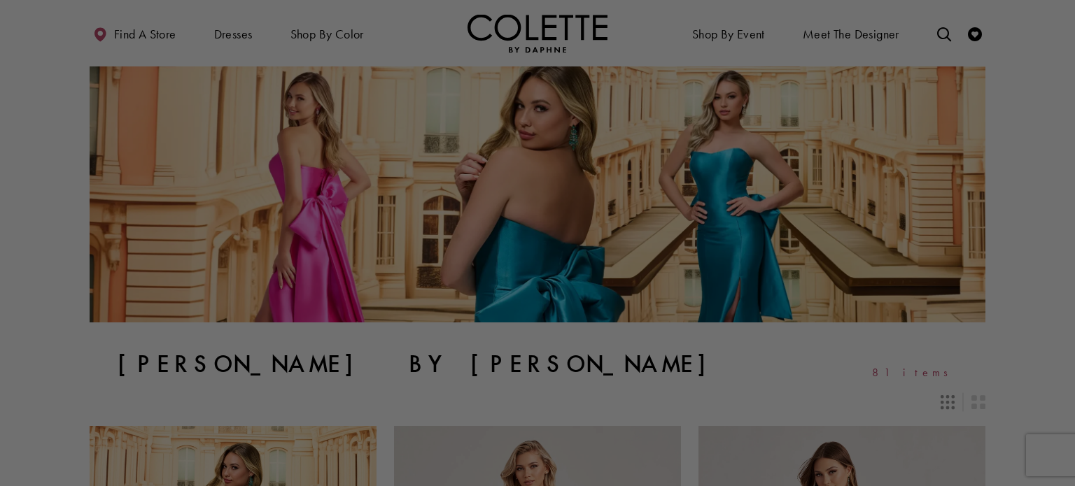
click at [940, 27] on div at bounding box center [542, 245] width 1085 height 491
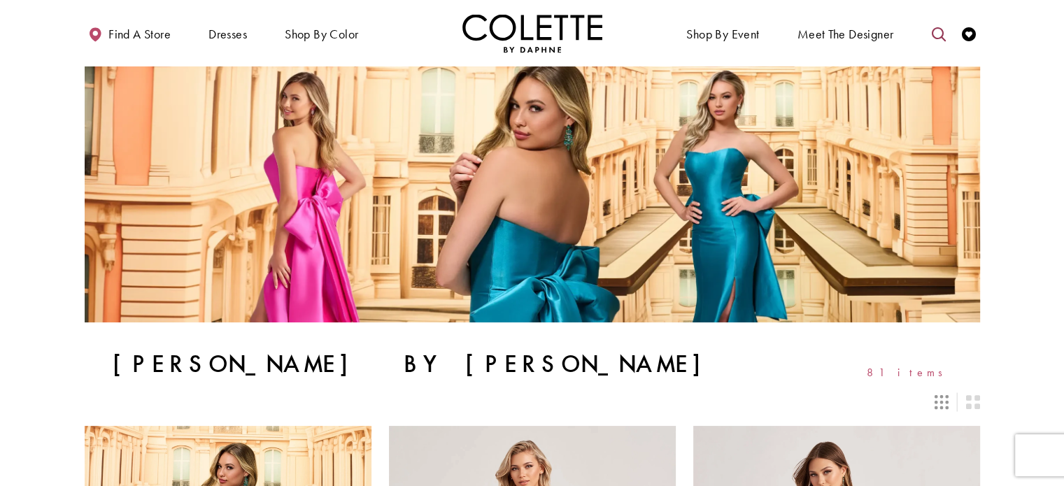
click at [940, 33] on icon "Toggle search" at bounding box center [939, 34] width 14 height 14
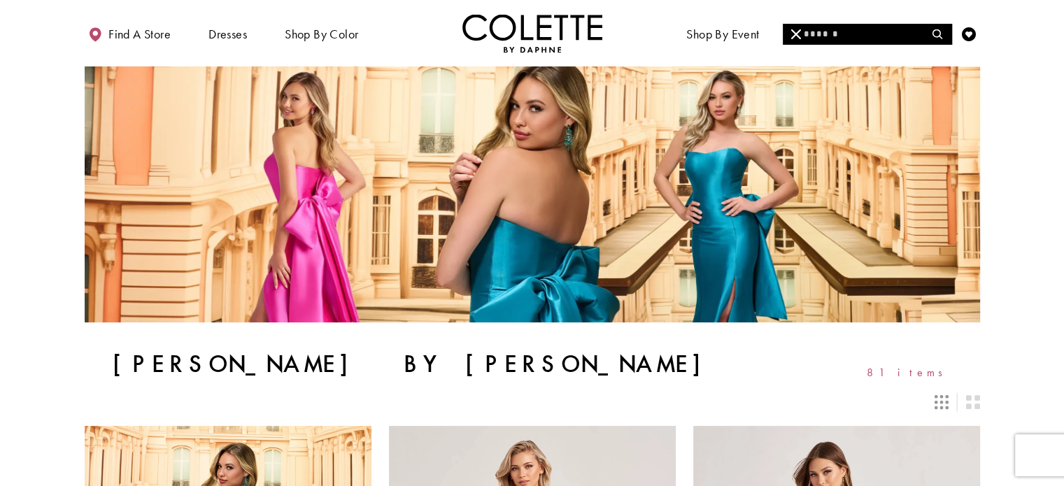
click at [885, 29] on input "Search" at bounding box center [867, 34] width 169 height 21
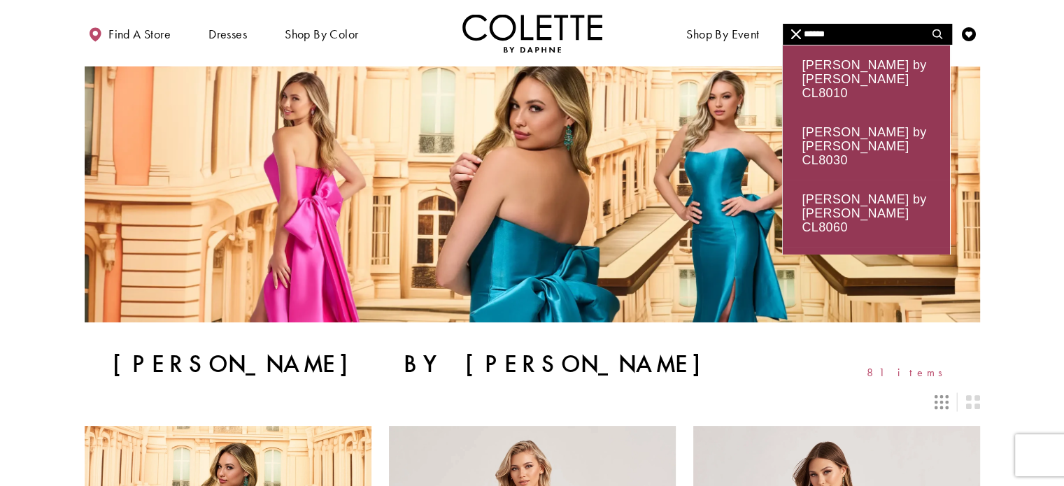
type input "******"
click at [335, 302] on img at bounding box center [533, 193] width 896 height 255
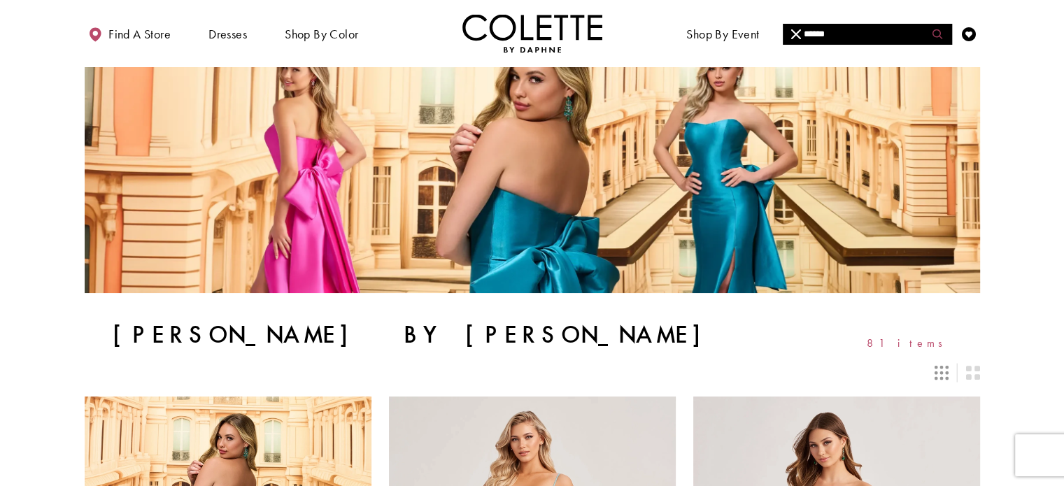
click at [941, 34] on icon "Submit Search" at bounding box center [938, 34] width 10 height 10
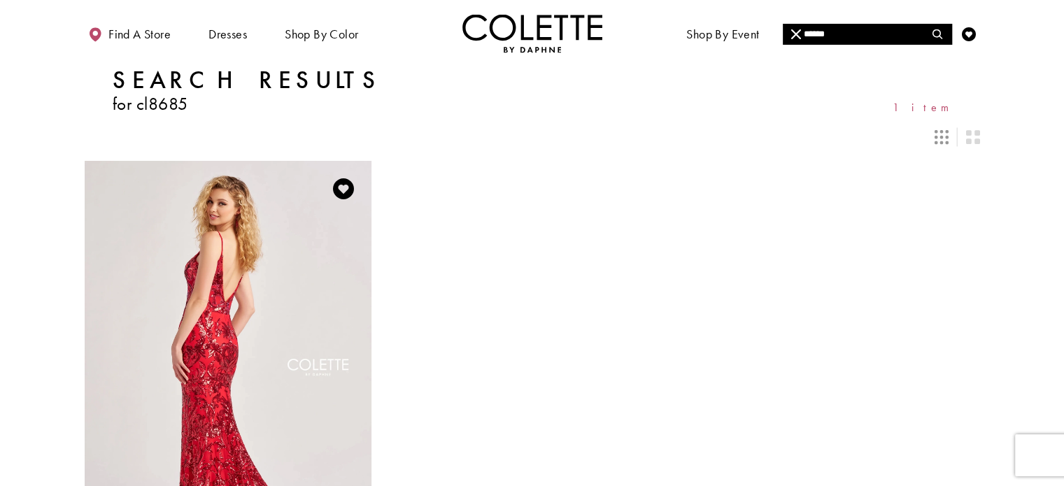
click at [294, 288] on img "Visit Colette by Daphne Style No. CL8685 Page" at bounding box center [228, 369] width 287 height 417
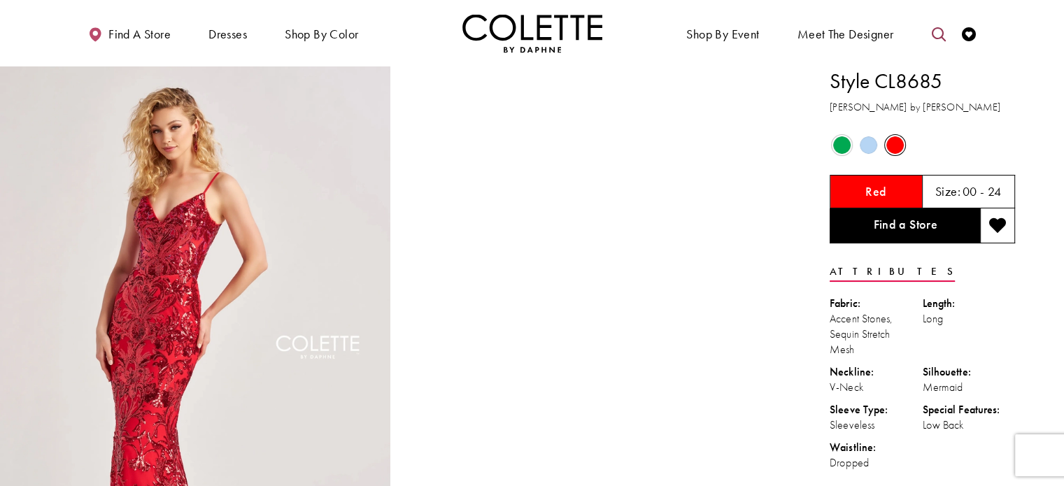
click at [932, 33] on icon "Toggle search" at bounding box center [939, 34] width 14 height 14
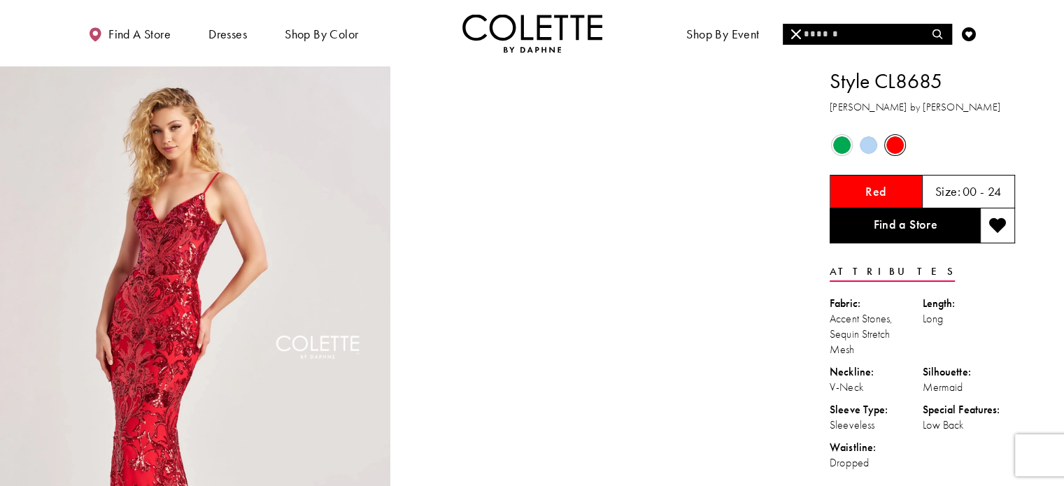
click at [909, 33] on input "Search" at bounding box center [867, 34] width 169 height 21
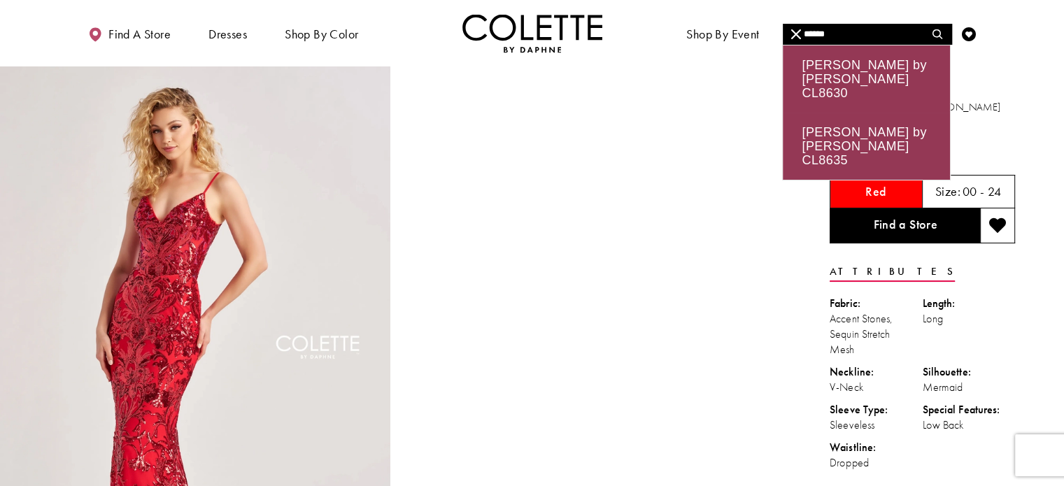
type input "******"
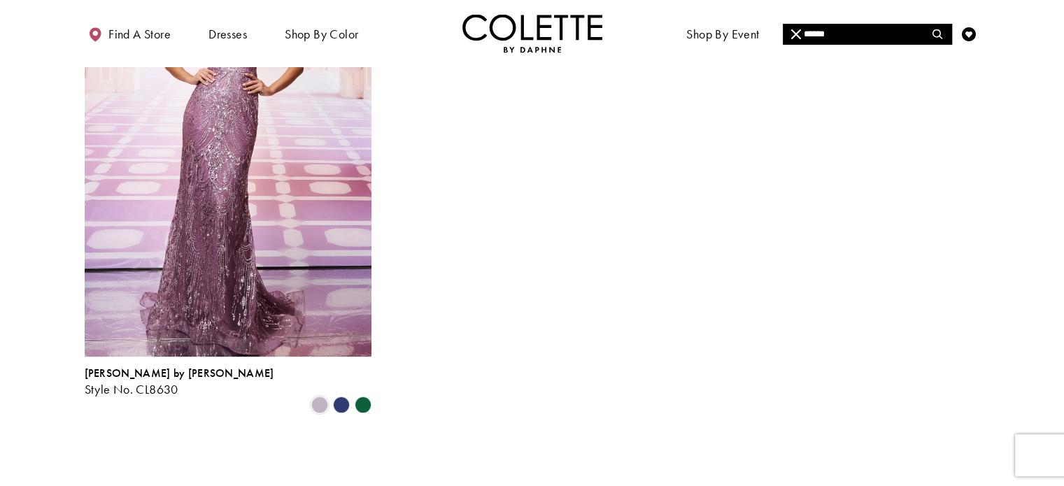
scroll to position [192, 0]
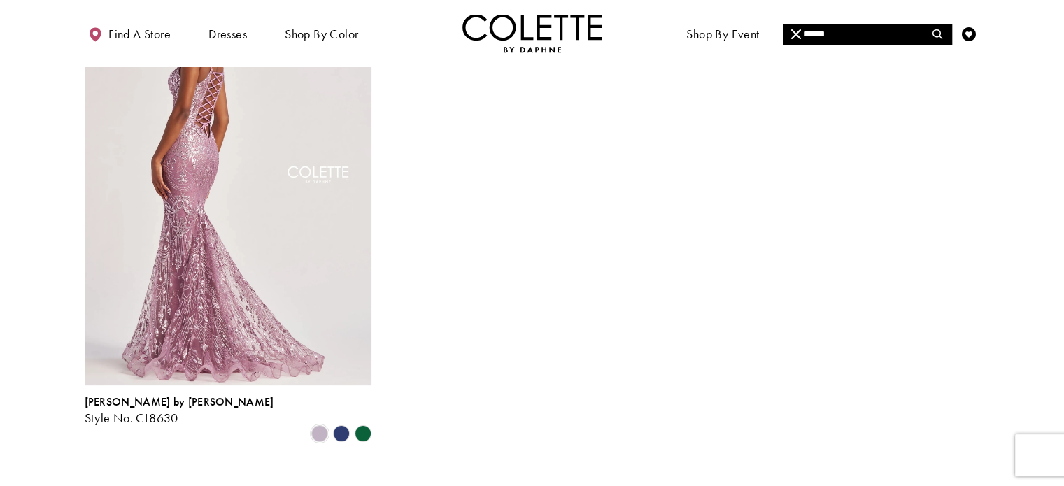
click at [202, 191] on img "Visit Colette by Daphne Style No. CL8630 Page" at bounding box center [228, 177] width 287 height 417
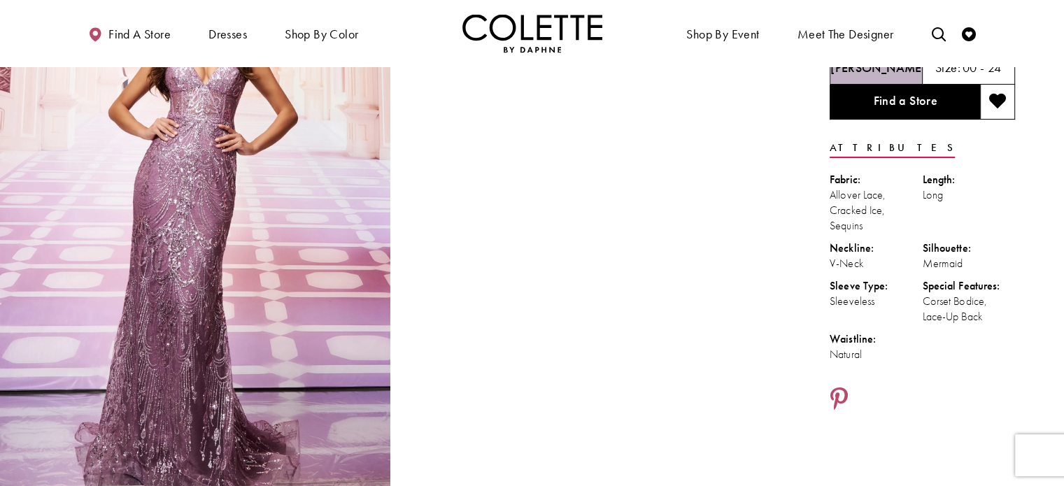
scroll to position [120, 0]
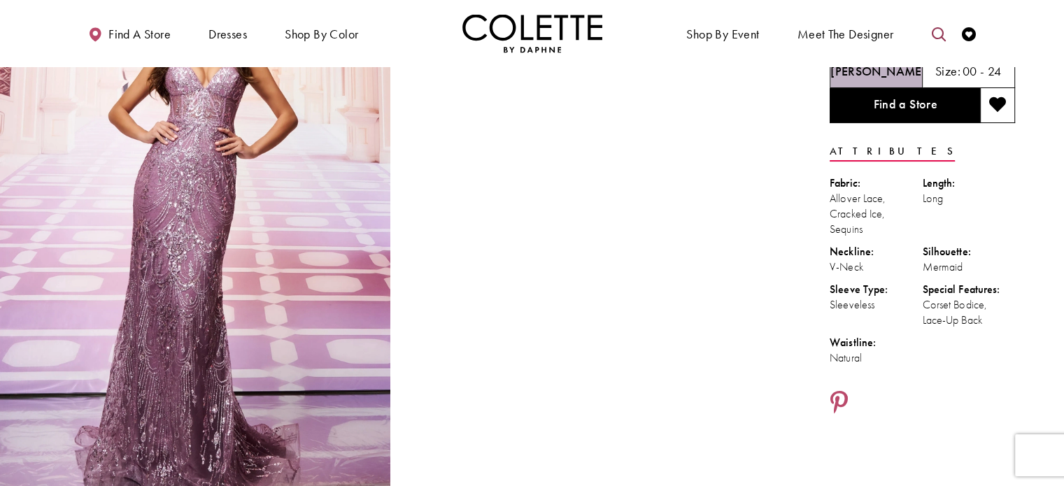
click at [932, 27] on icon "Toggle search" at bounding box center [939, 34] width 14 height 14
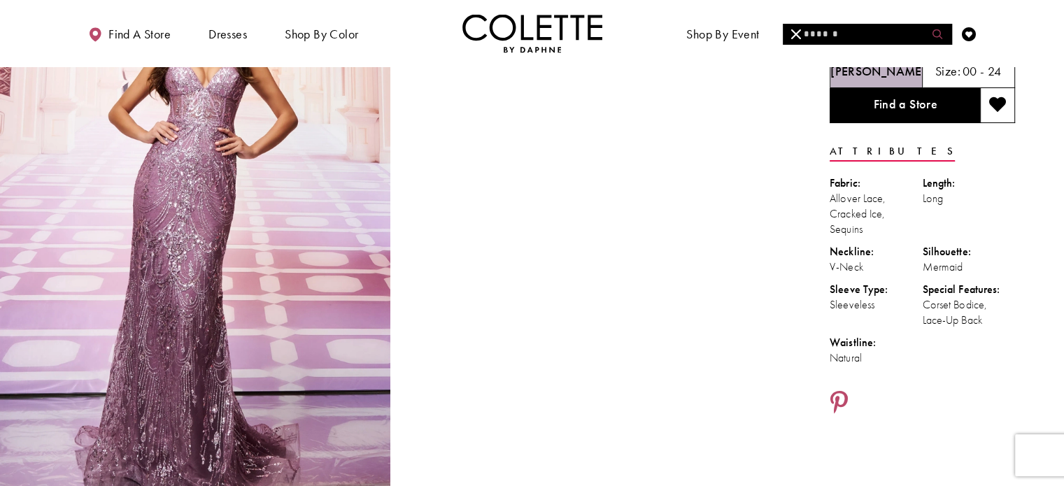
click at [932, 27] on button "Submit Search" at bounding box center [938, 34] width 27 height 21
click at [846, 25] on input "Search" at bounding box center [867, 34] width 169 height 21
click at [846, 25] on input "**" at bounding box center [867, 34] width 169 height 21
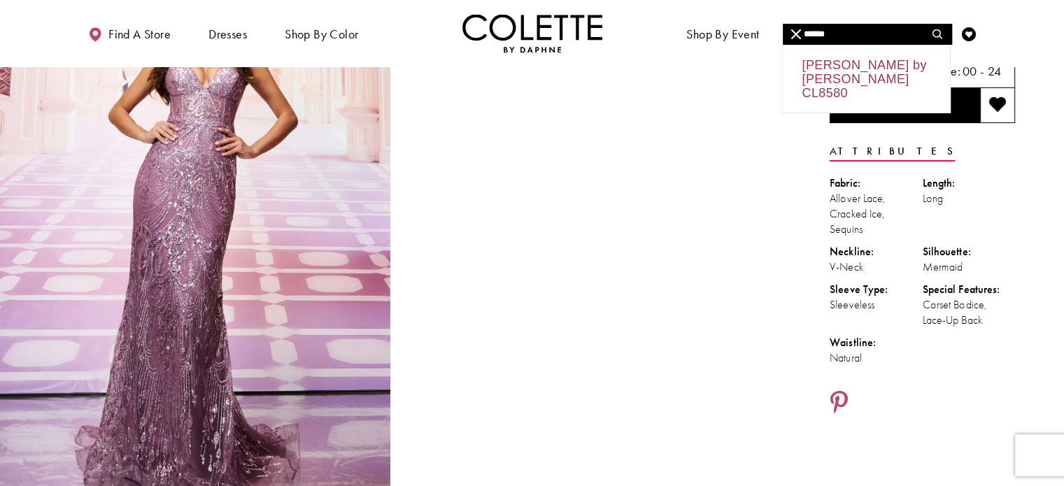
click at [845, 73] on div "Colette by Daphne CL8580" at bounding box center [866, 78] width 167 height 67
type input "**********"
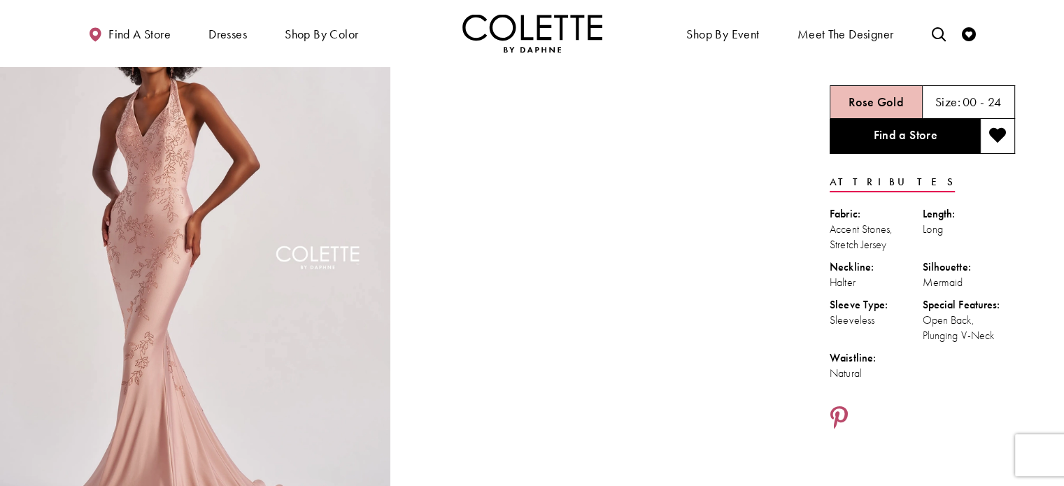
scroll to position [101, 0]
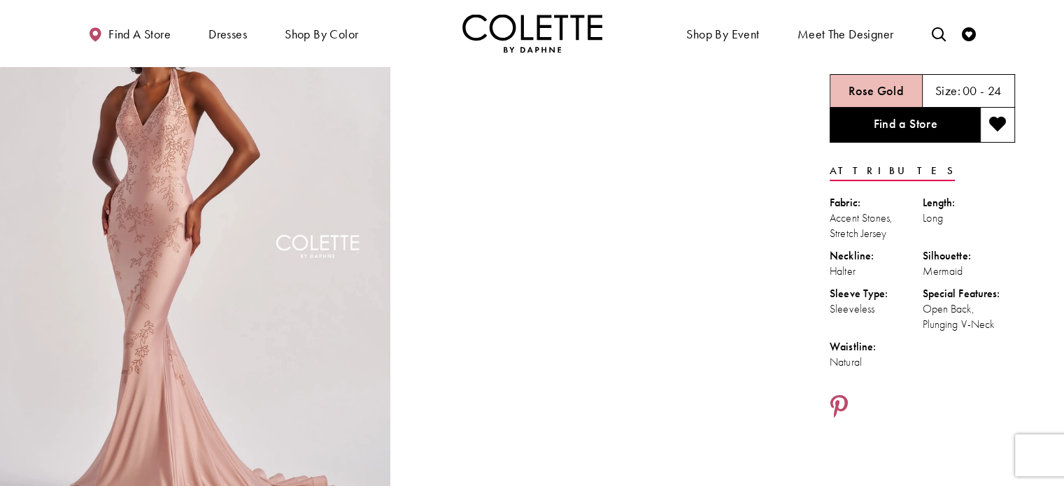
click at [313, 276] on img "Full size Style CL8580 Colette by Daphne #0 default Rose Gold frontface vertica…" at bounding box center [195, 259] width 391 height 586
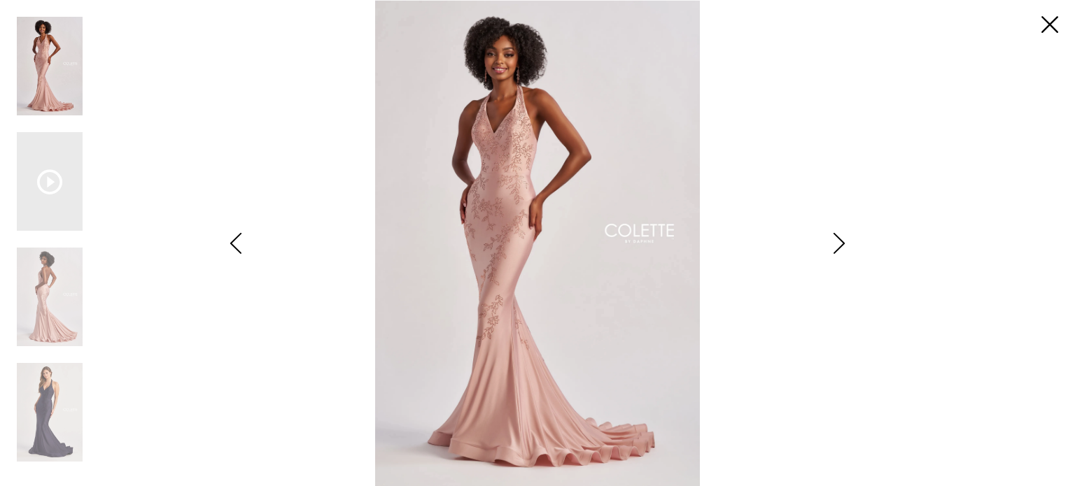
click at [313, 276] on img "Scroll List" at bounding box center [537, 243] width 568 height 486
click at [53, 294] on img "Scroll List" at bounding box center [50, 297] width 66 height 99
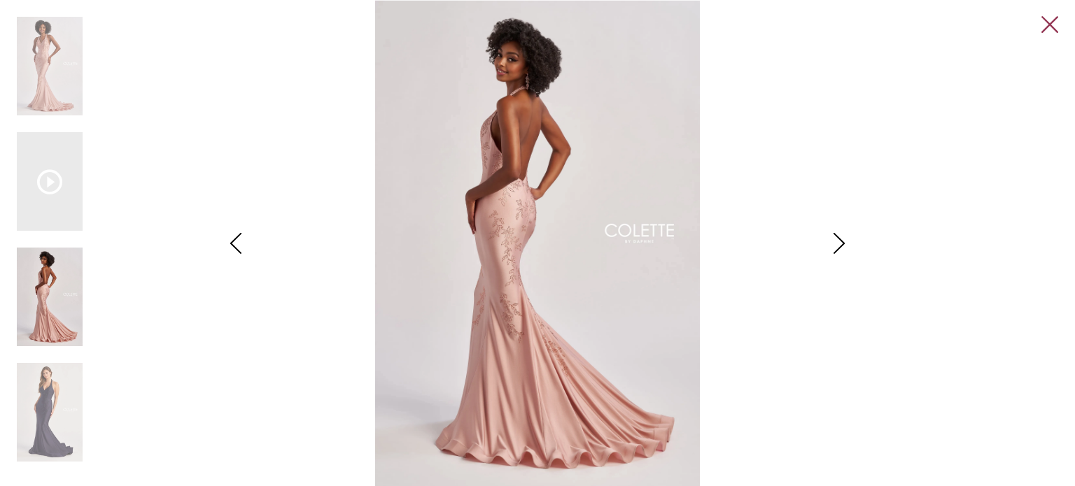
click at [1047, 21] on link "Close" at bounding box center [1049, 25] width 17 height 17
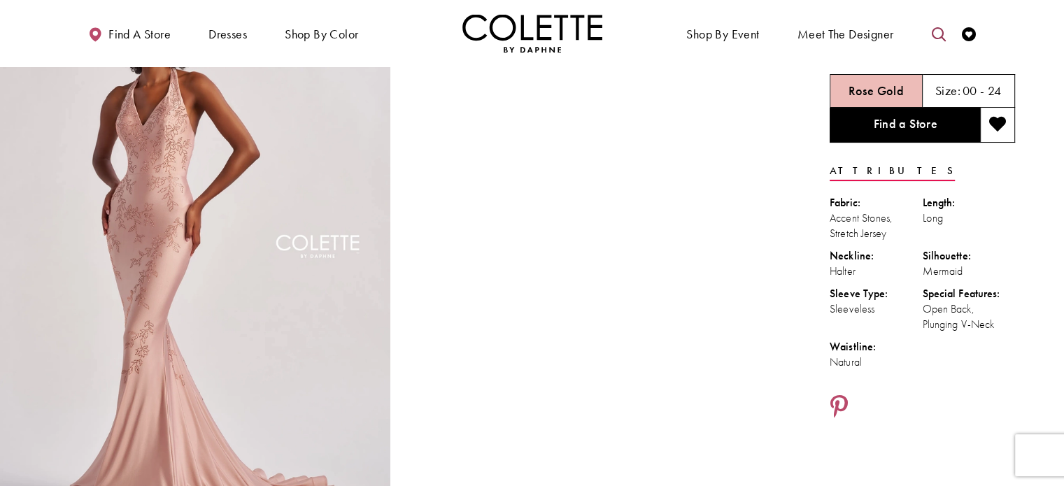
click at [933, 29] on icon "Toggle search" at bounding box center [939, 34] width 14 height 14
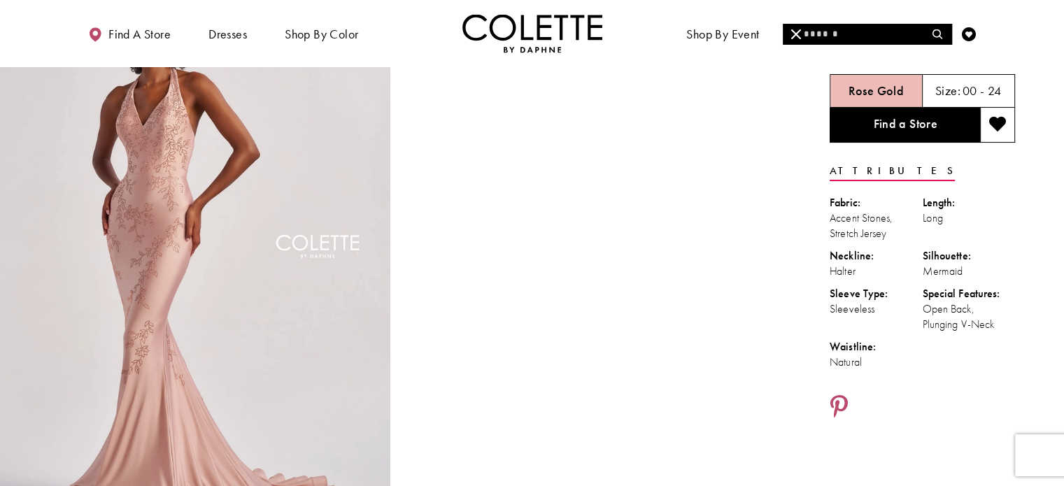
click at [899, 33] on input "Search" at bounding box center [867, 34] width 169 height 21
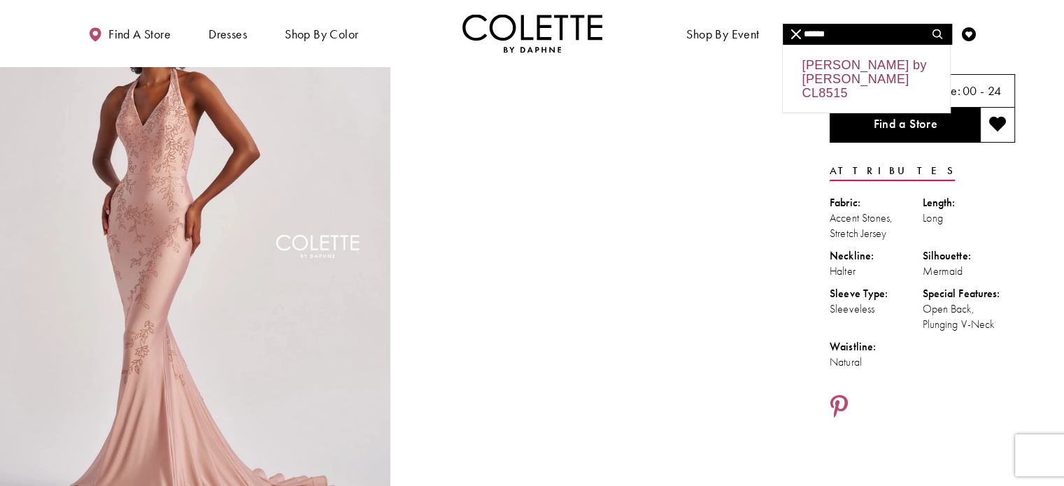
click at [836, 75] on div "Colette by Daphne CL8515" at bounding box center [866, 78] width 167 height 67
type input "**********"
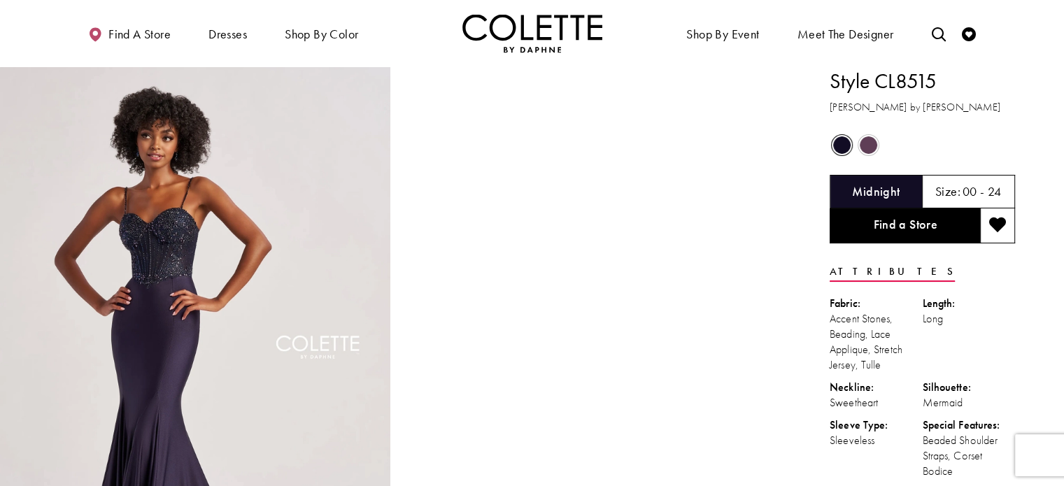
scroll to position [53, 0]
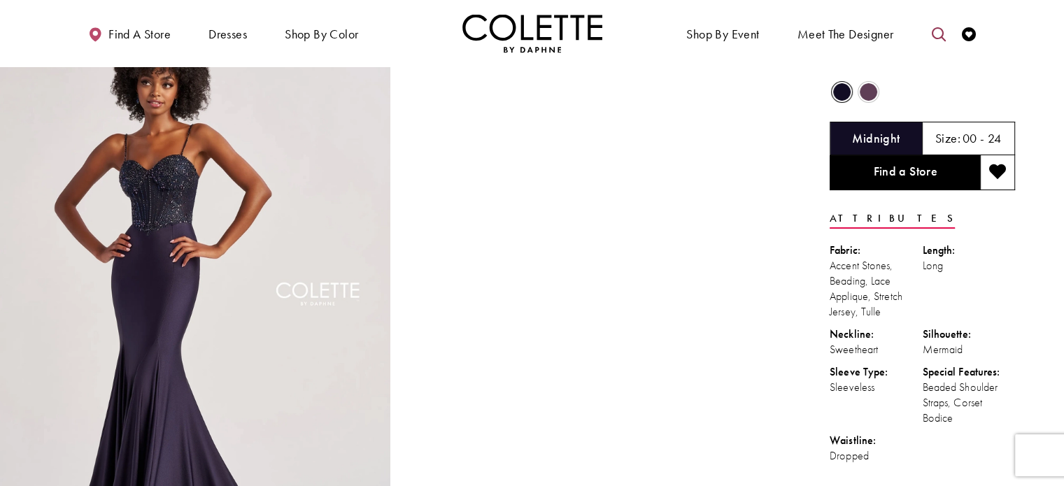
click at [935, 28] on icon "Toggle search" at bounding box center [939, 34] width 14 height 14
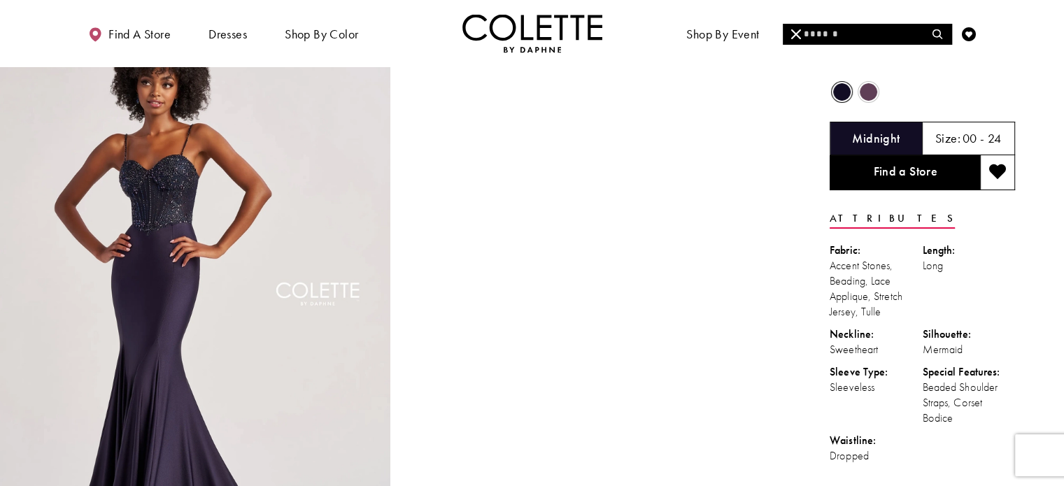
click at [854, 33] on input "Search" at bounding box center [867, 34] width 169 height 21
click at [841, 64] on div "Colette by Daphne CL8495" at bounding box center [866, 78] width 167 height 67
type input "**********"
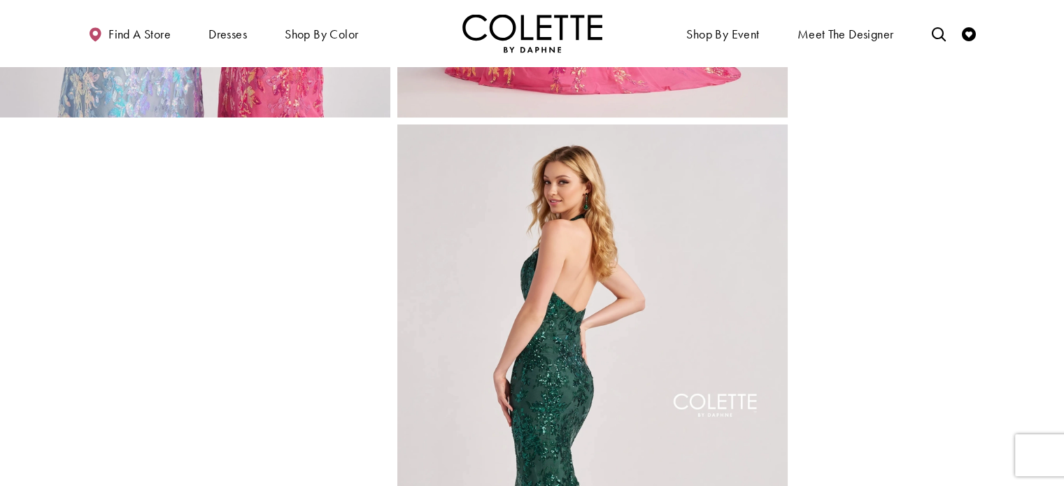
scroll to position [512, 0]
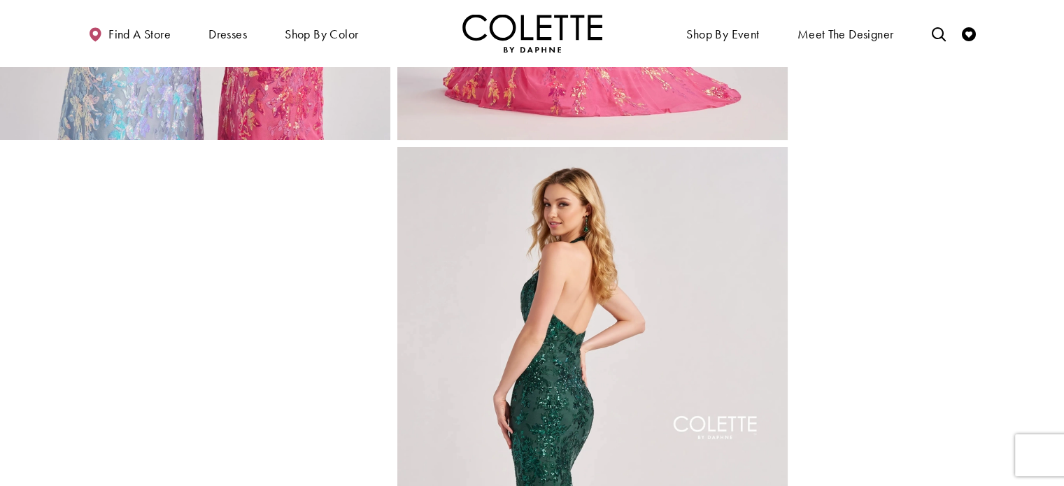
click at [175, 283] on div at bounding box center [195, 440] width 391 height 586
click at [134, 381] on div at bounding box center [195, 440] width 391 height 586
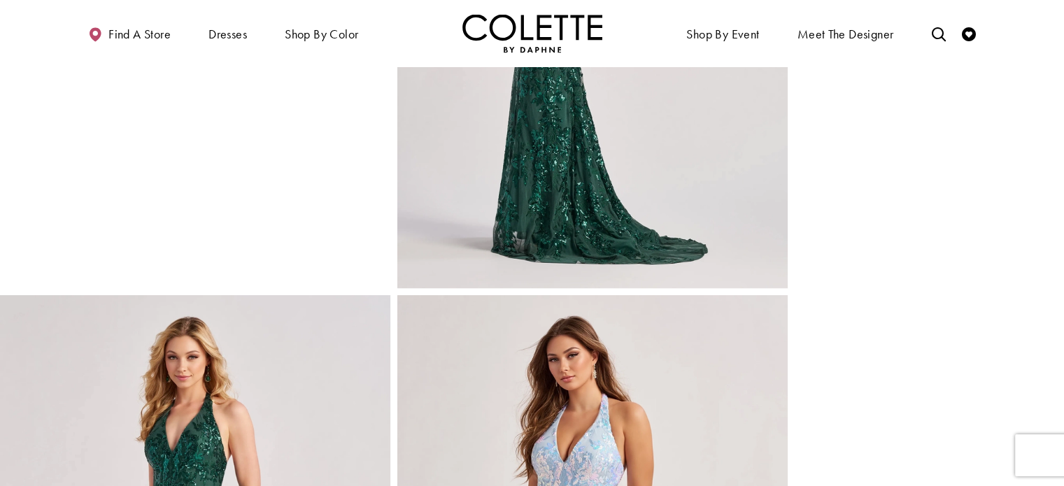
scroll to position [1596, 0]
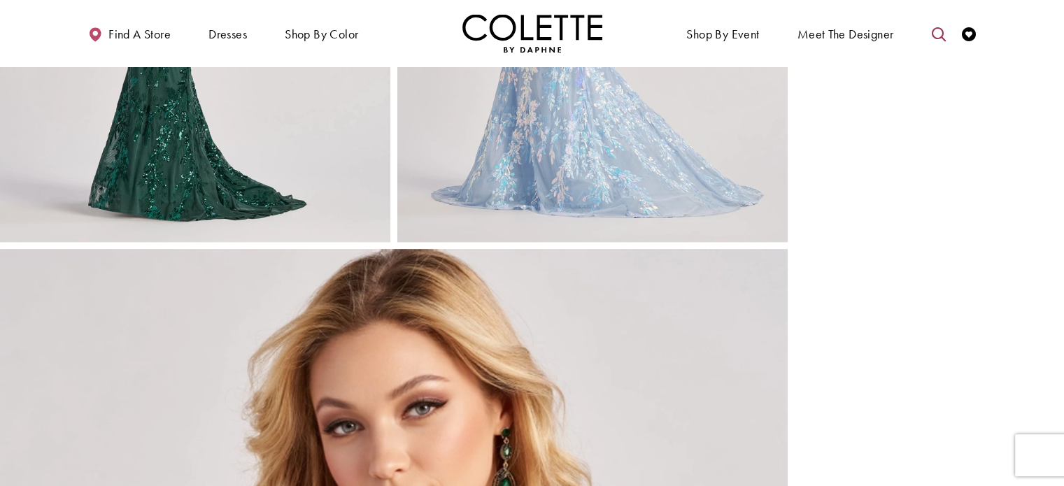
click at [938, 26] on link "Toggle search" at bounding box center [938, 33] width 21 height 38
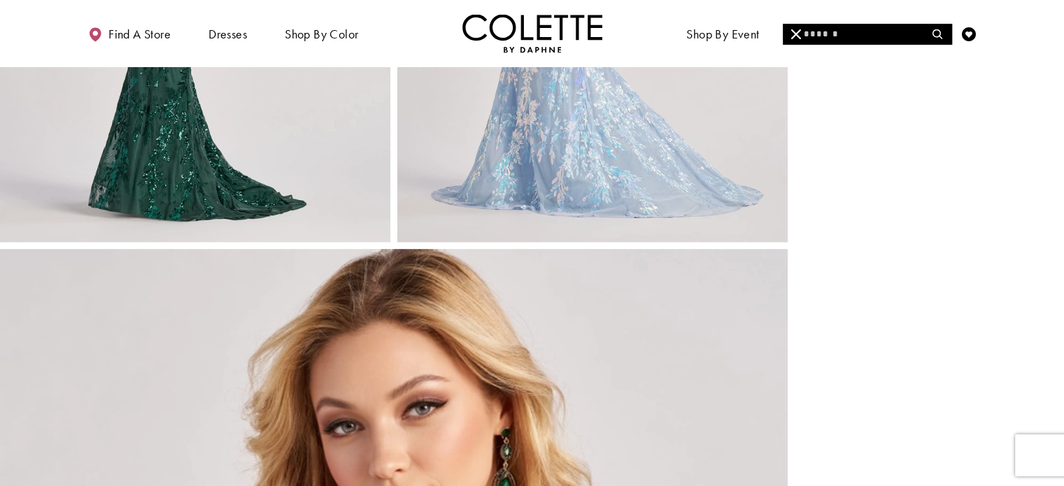
click at [865, 28] on input "Search" at bounding box center [867, 34] width 169 height 21
click at [857, 52] on div "Colette by Daphne CL8460" at bounding box center [866, 78] width 167 height 67
type input "**********"
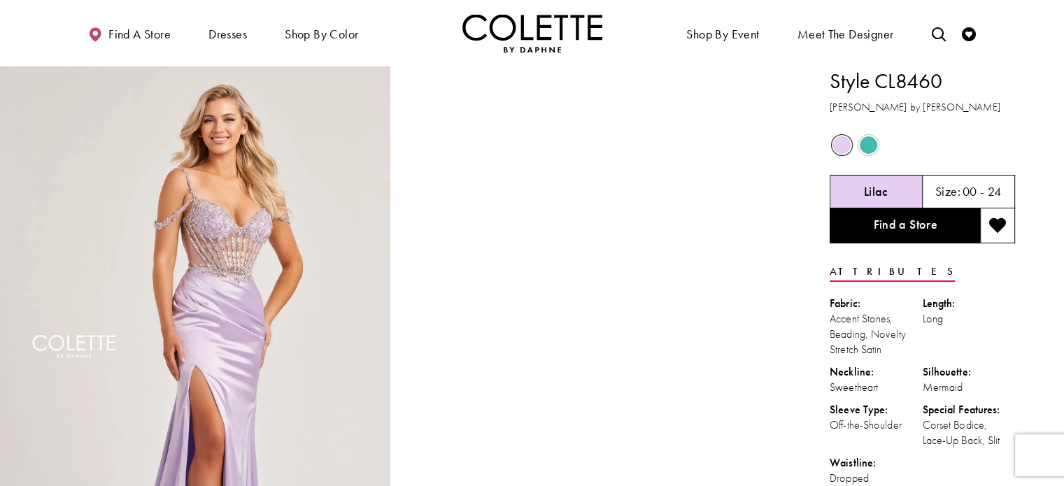
click at [857, 52] on div "Find a store Dresses Dresses Occasion" at bounding box center [533, 33] width 896 height 66
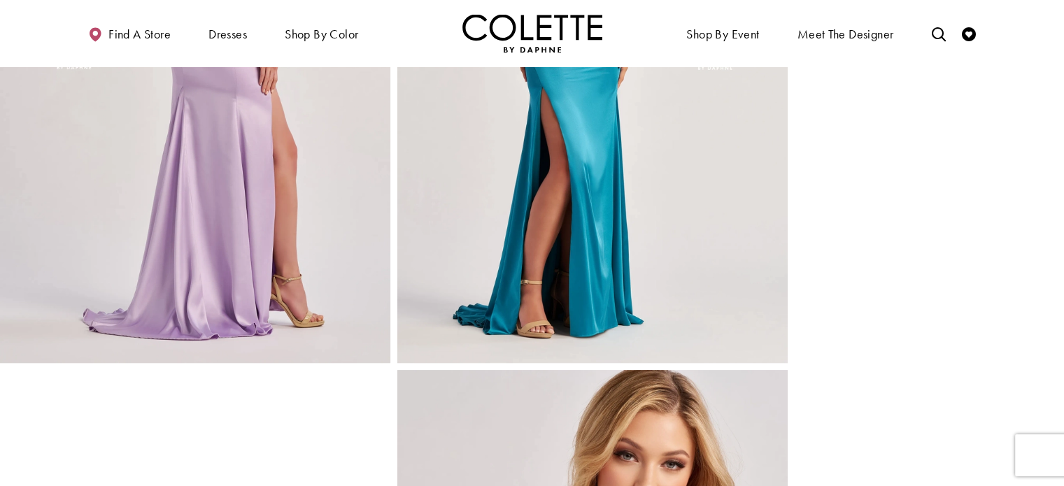
scroll to position [557, 0]
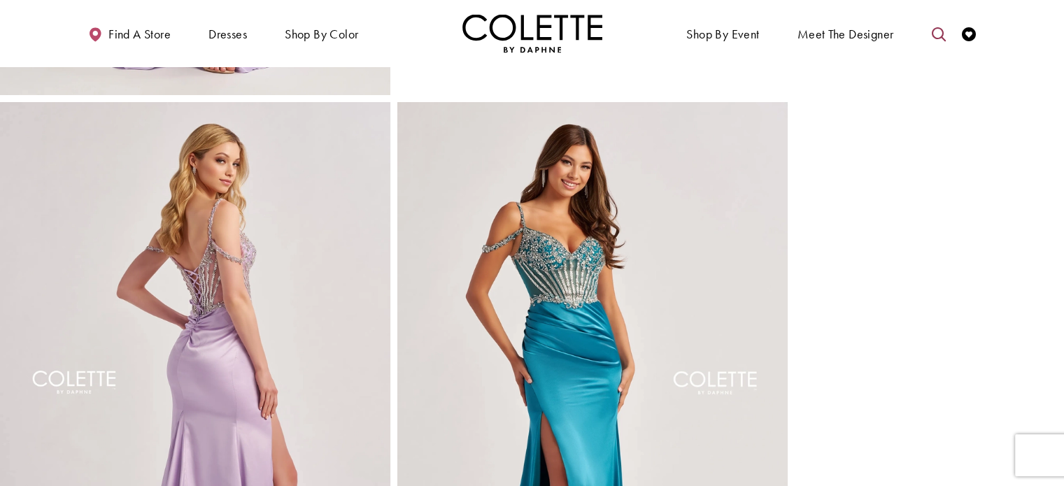
click at [932, 30] on icon "Toggle search" at bounding box center [939, 34] width 14 height 14
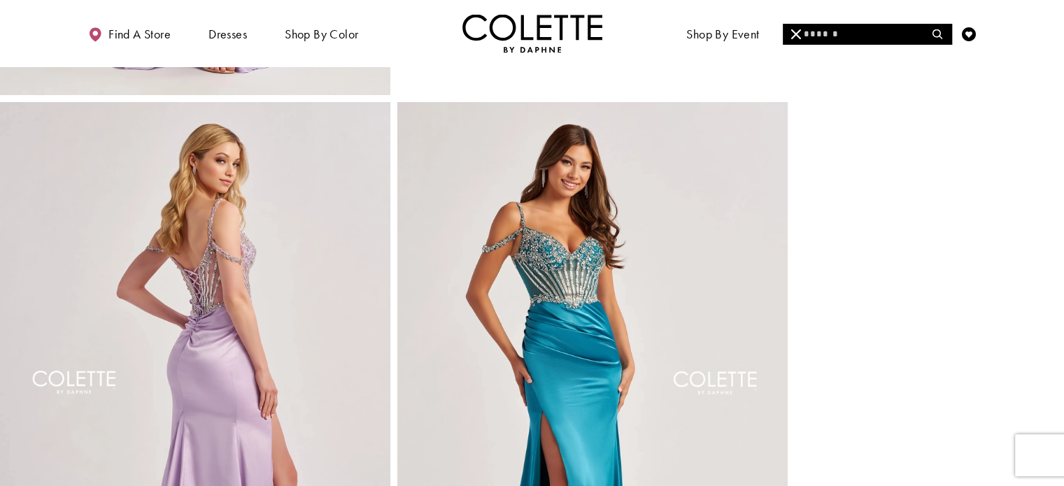
click at [885, 33] on input "Search" at bounding box center [867, 34] width 169 height 21
click at [850, 61] on div "[PERSON_NAME] by [PERSON_NAME] CL8250" at bounding box center [866, 78] width 167 height 67
type input "**********"
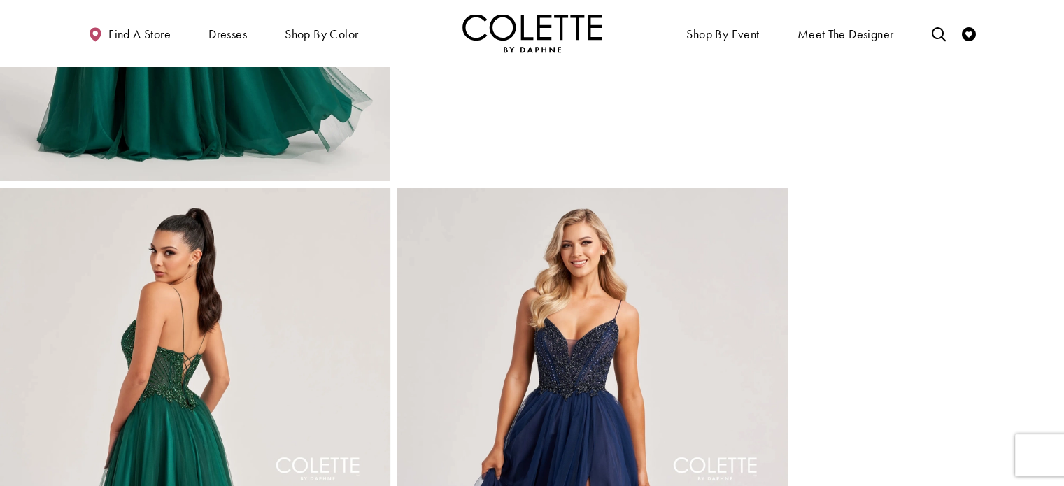
scroll to position [476, 0]
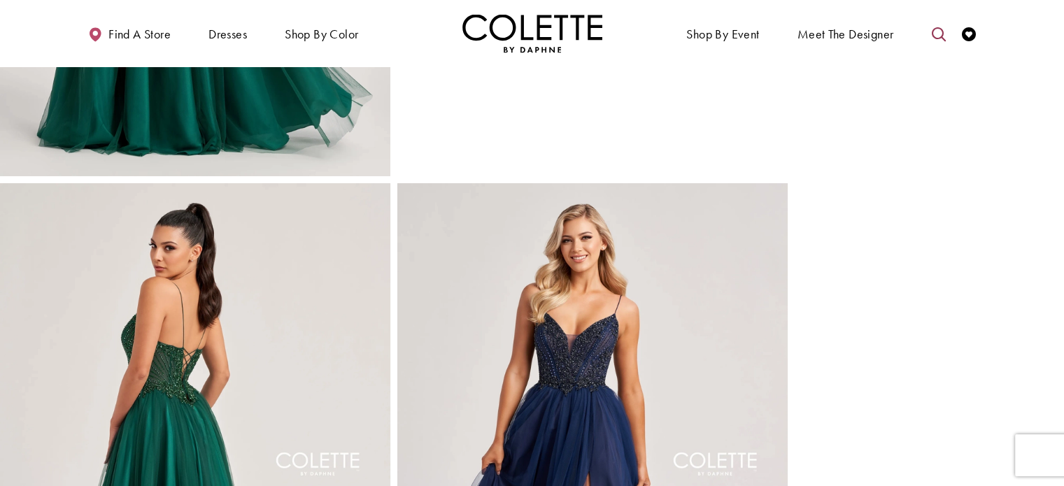
click at [943, 24] on link "Toggle search" at bounding box center [938, 33] width 21 height 38
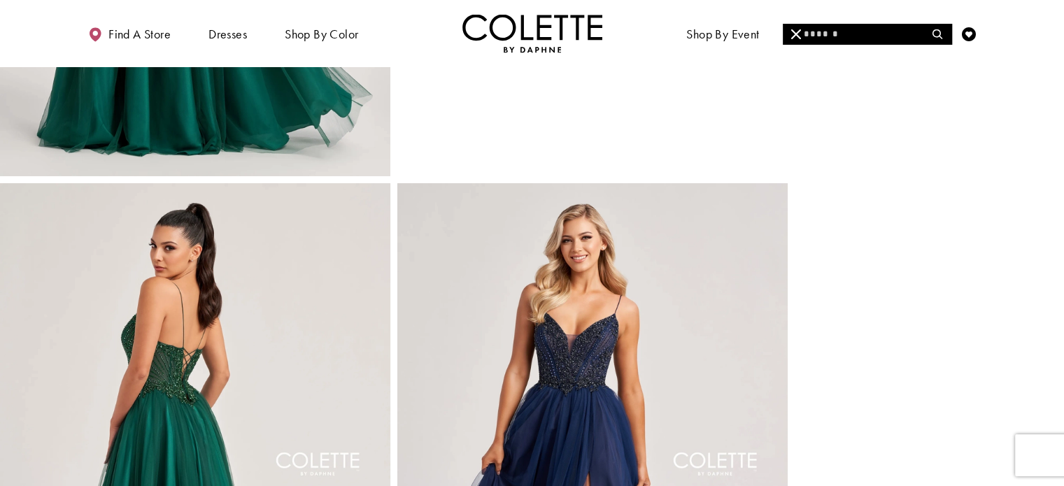
click at [906, 36] on input "Search" at bounding box center [867, 34] width 169 height 21
type input "******"
